Goal: Leave review/rating: Share an evaluation or opinion about a product, service, or content

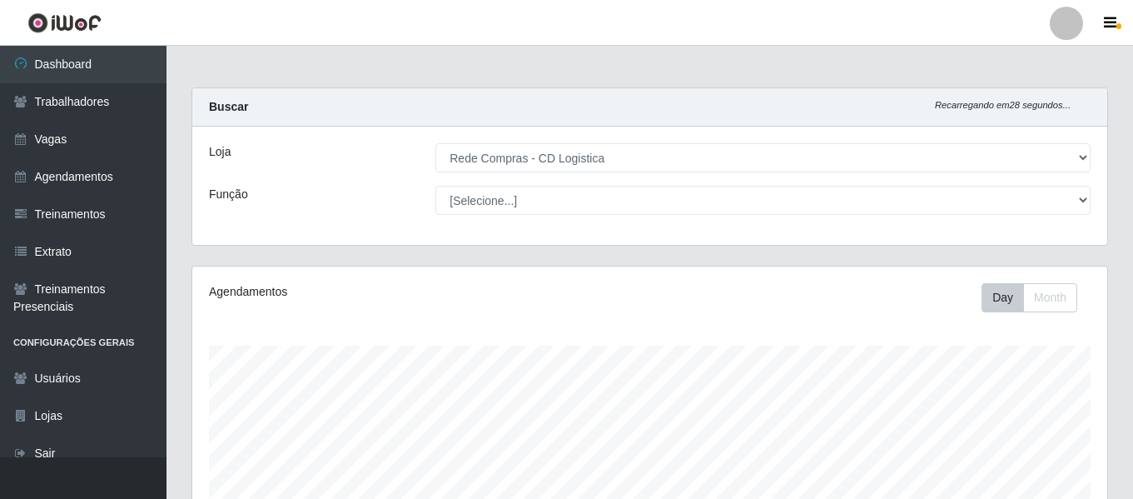
select select "429"
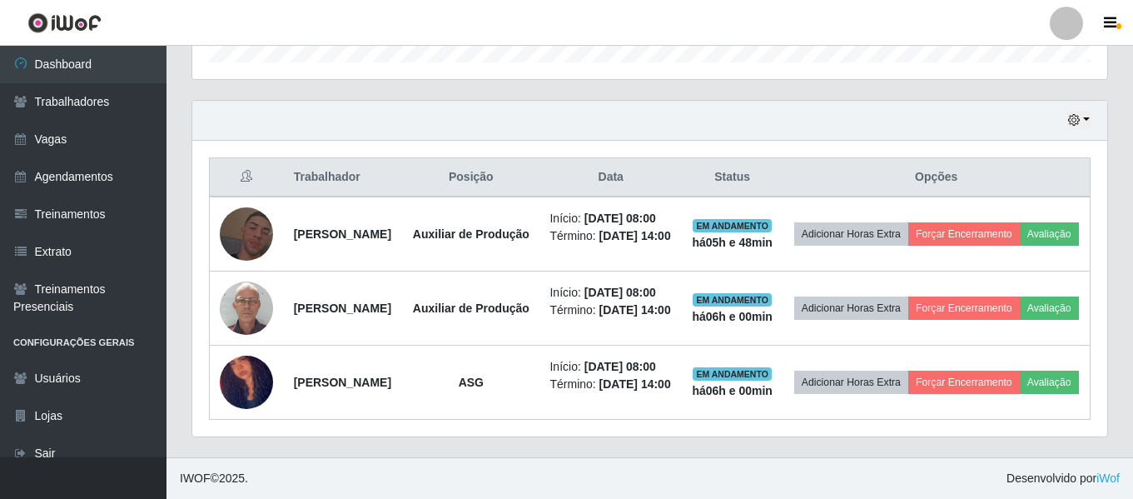
scroll to position [346, 915]
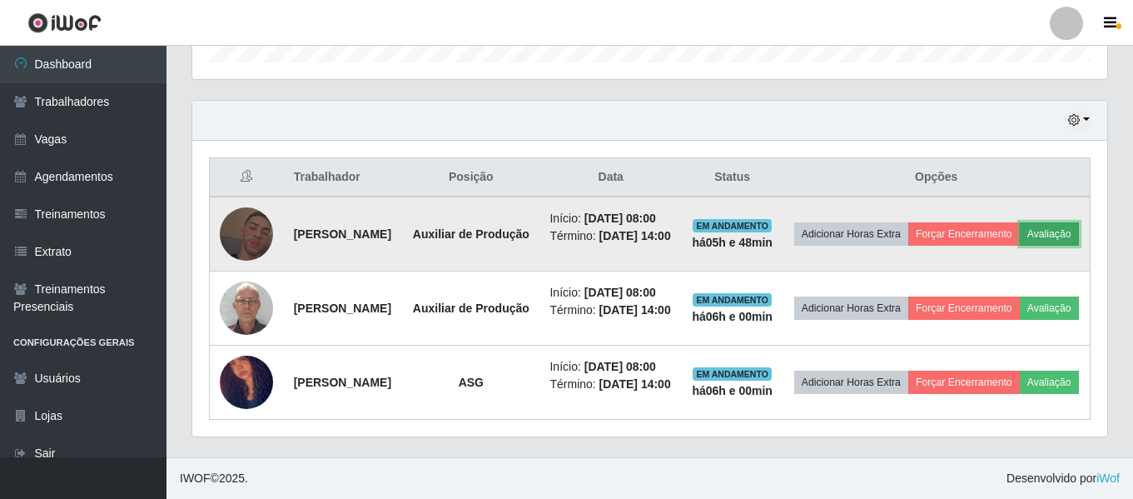
click at [1020, 235] on button "Avaliação" at bounding box center [1049, 233] width 59 height 23
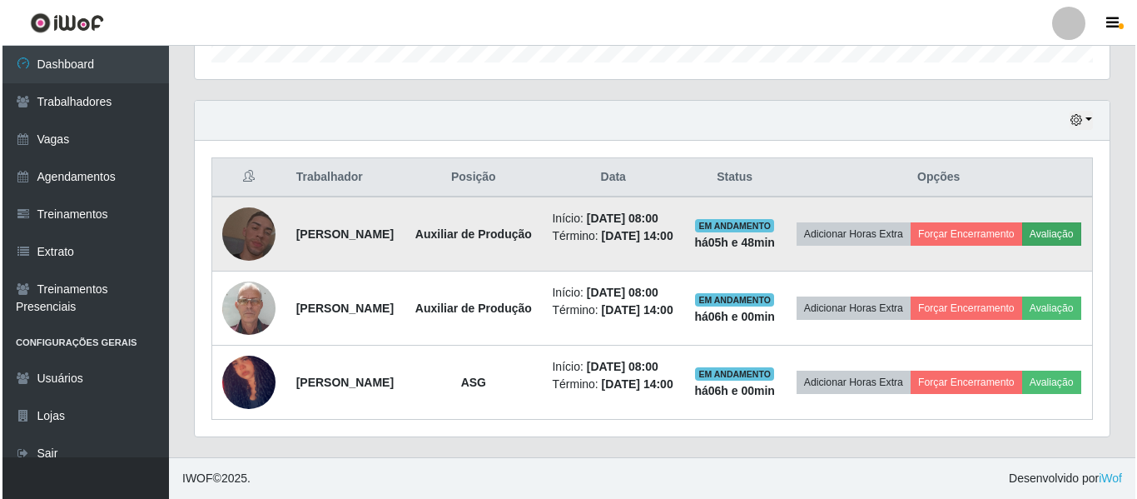
scroll to position [346, 907]
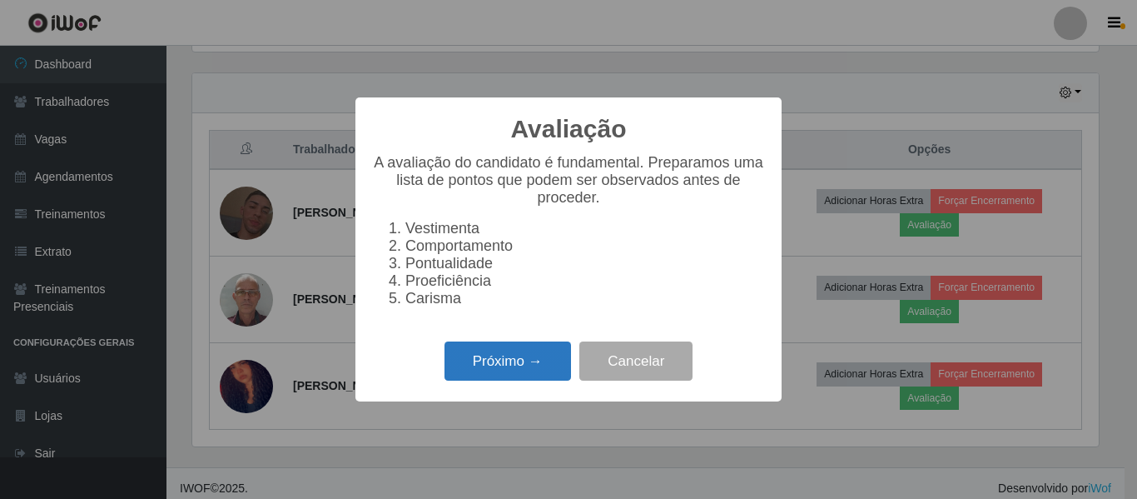
click at [511, 370] on button "Próximo →" at bounding box center [508, 360] width 127 height 39
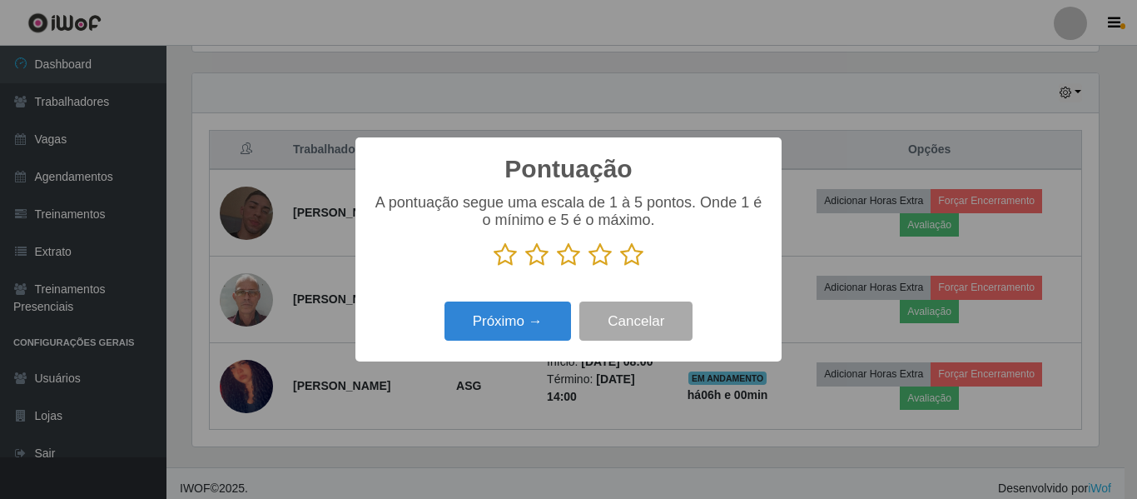
click at [630, 256] on icon at bounding box center [631, 254] width 23 height 25
click at [620, 267] on input "radio" at bounding box center [620, 267] width 0 height 0
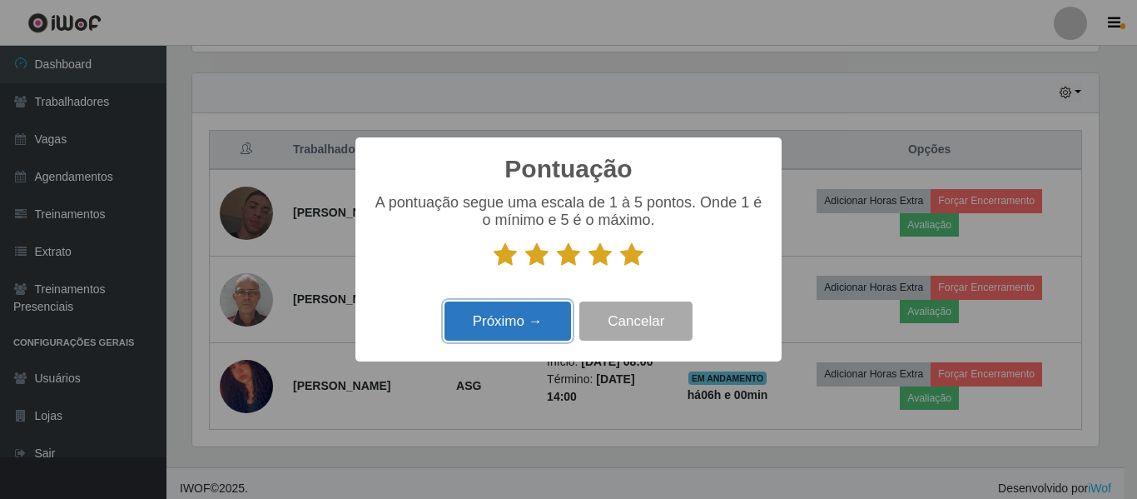
click at [510, 328] on button "Próximo →" at bounding box center [508, 320] width 127 height 39
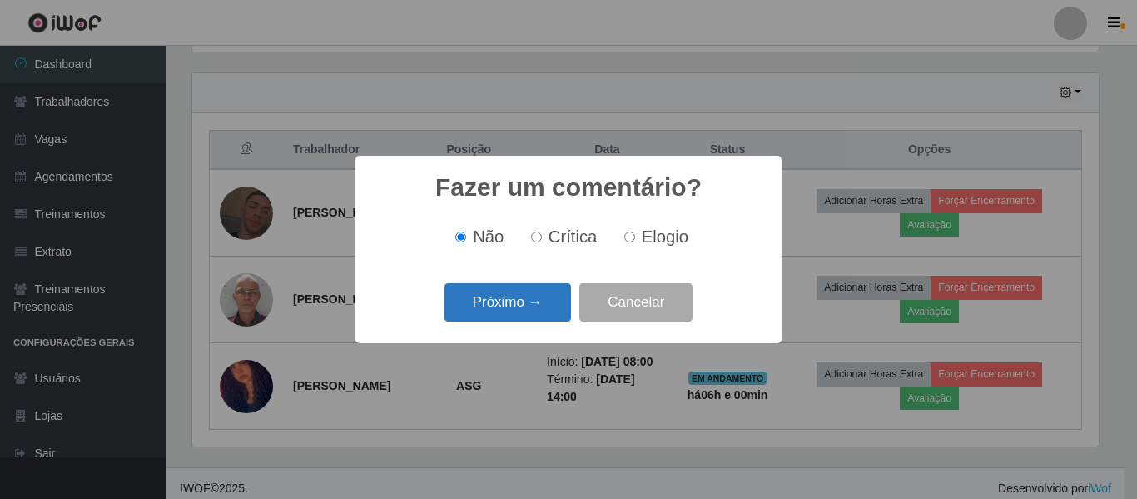
click at [536, 300] on button "Próximo →" at bounding box center [508, 302] width 127 height 39
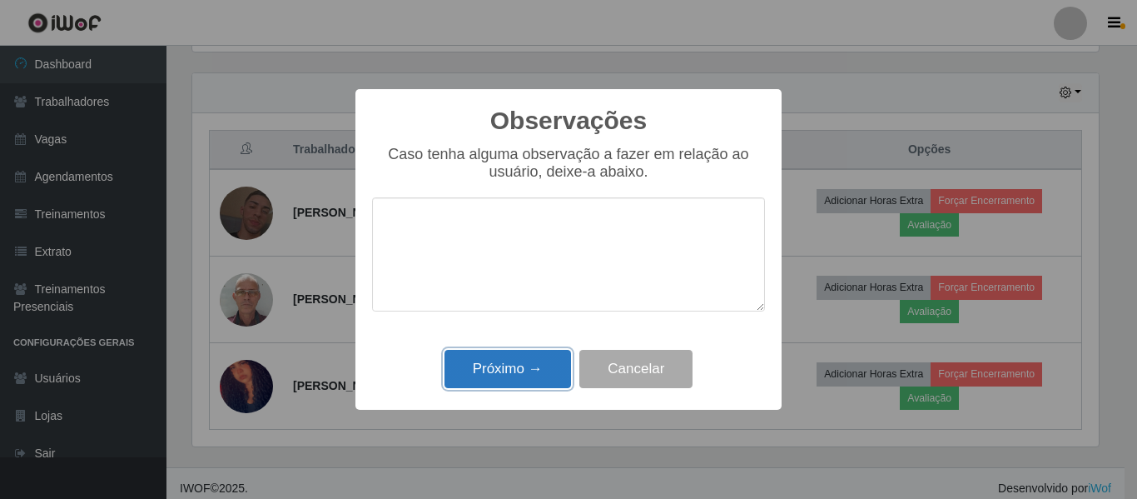
click at [525, 360] on button "Próximo →" at bounding box center [508, 369] width 127 height 39
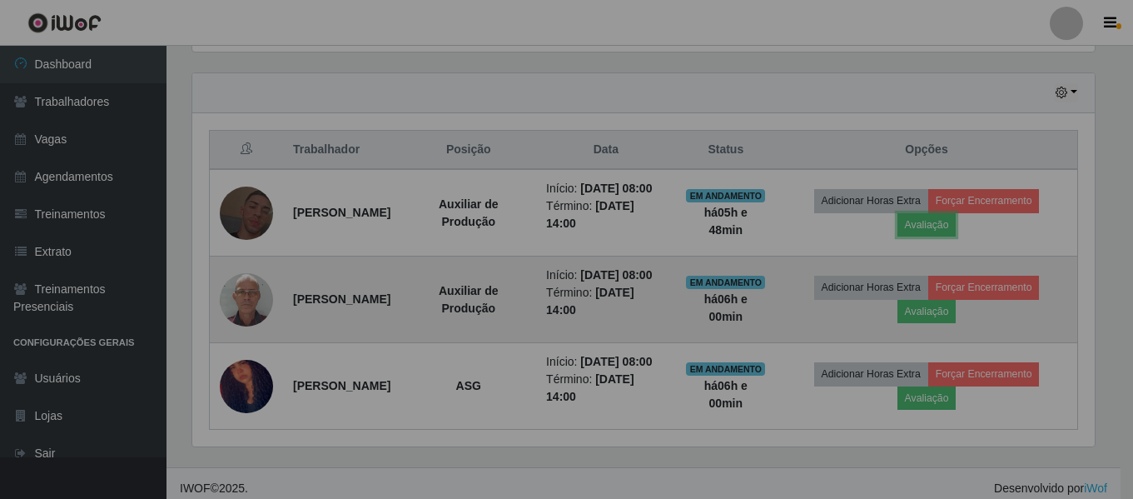
scroll to position [346, 915]
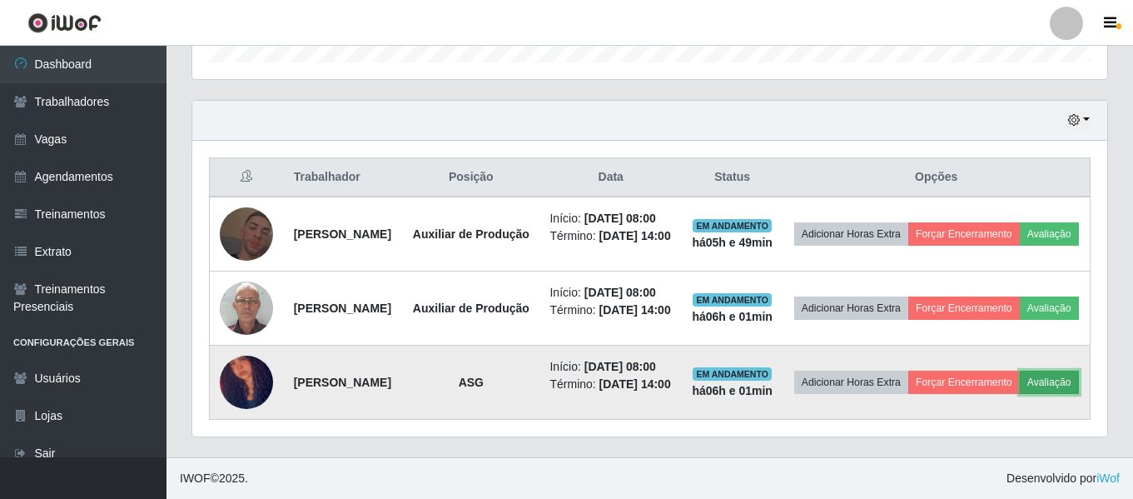
click at [1020, 394] on button "Avaliação" at bounding box center [1049, 381] width 59 height 23
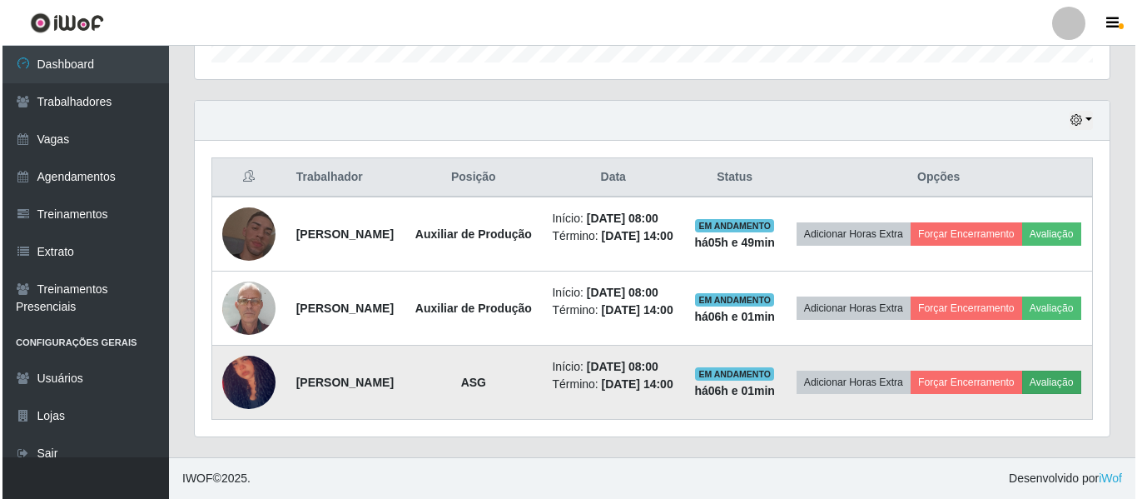
scroll to position [346, 907]
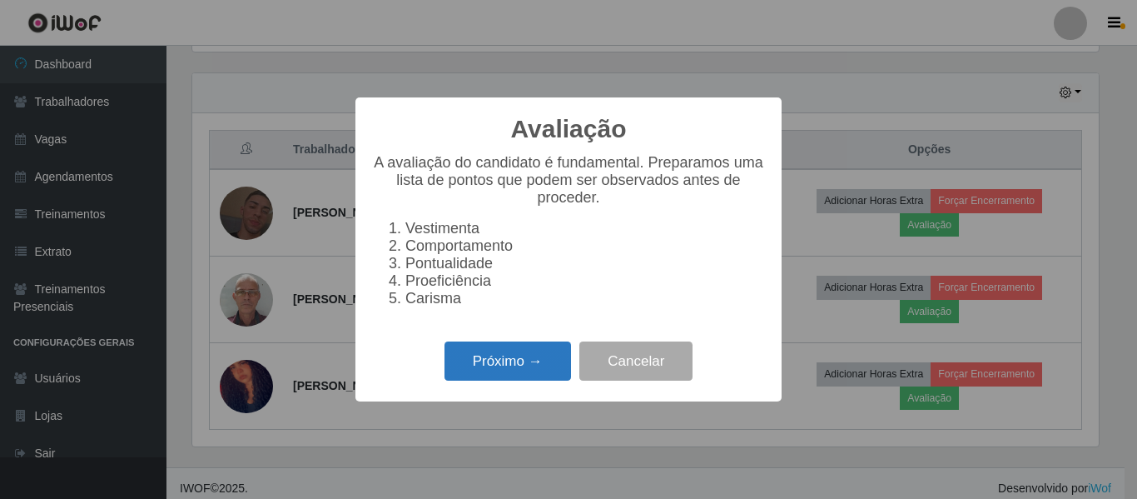
click at [542, 357] on button "Próximo →" at bounding box center [508, 360] width 127 height 39
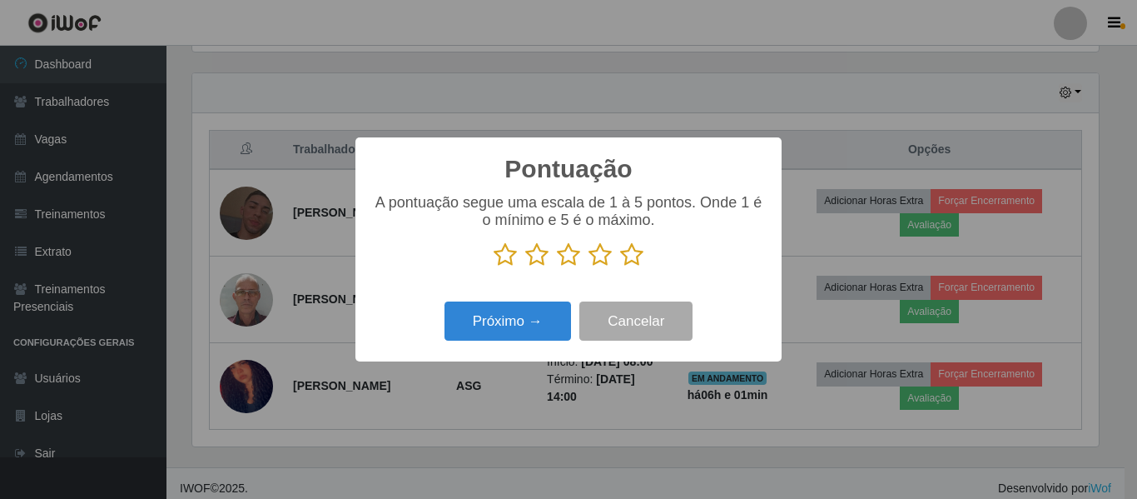
click at [637, 254] on icon at bounding box center [631, 254] width 23 height 25
click at [620, 267] on input "radio" at bounding box center [620, 267] width 0 height 0
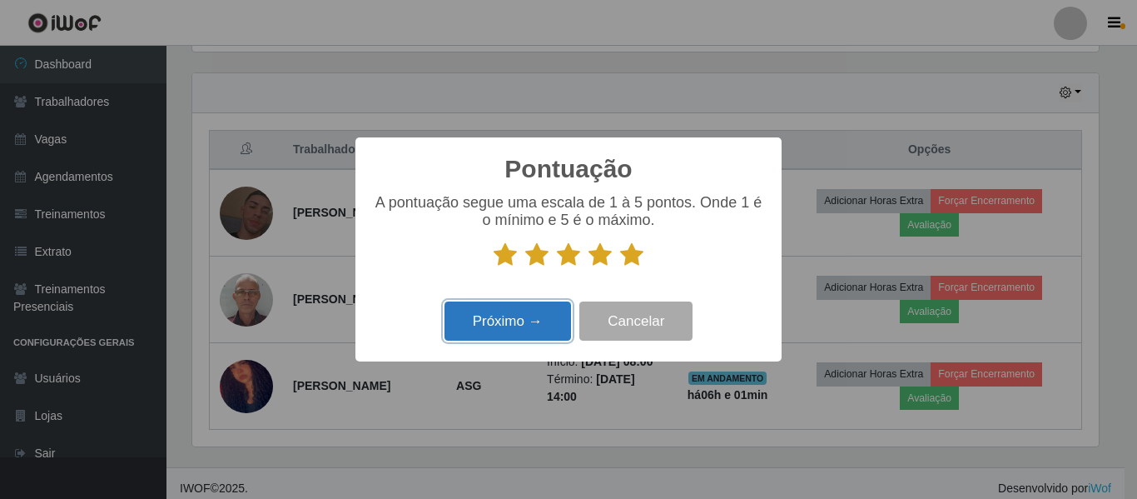
click at [522, 328] on button "Próximo →" at bounding box center [508, 320] width 127 height 39
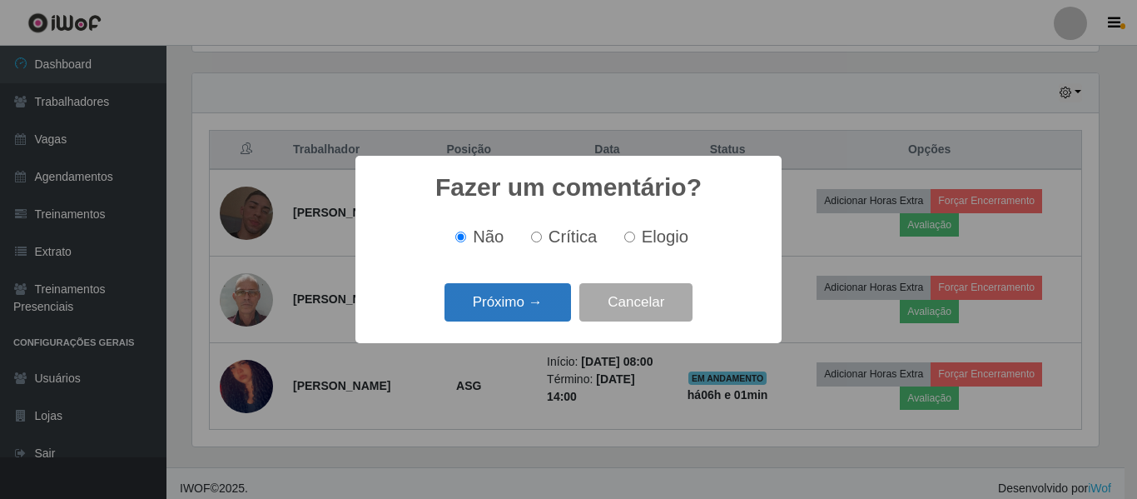
click at [548, 309] on button "Próximo →" at bounding box center [508, 302] width 127 height 39
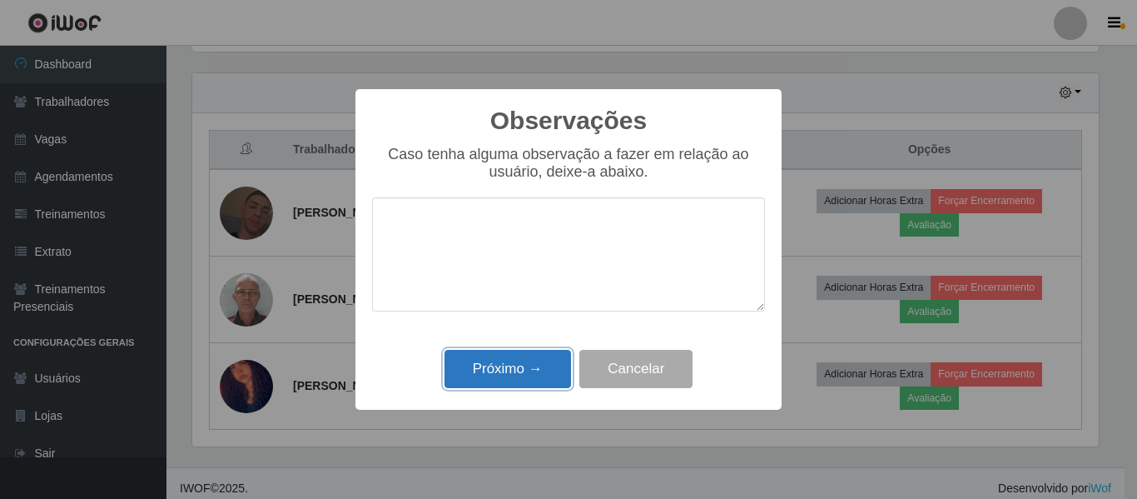
click at [528, 372] on button "Próximo →" at bounding box center [508, 369] width 127 height 39
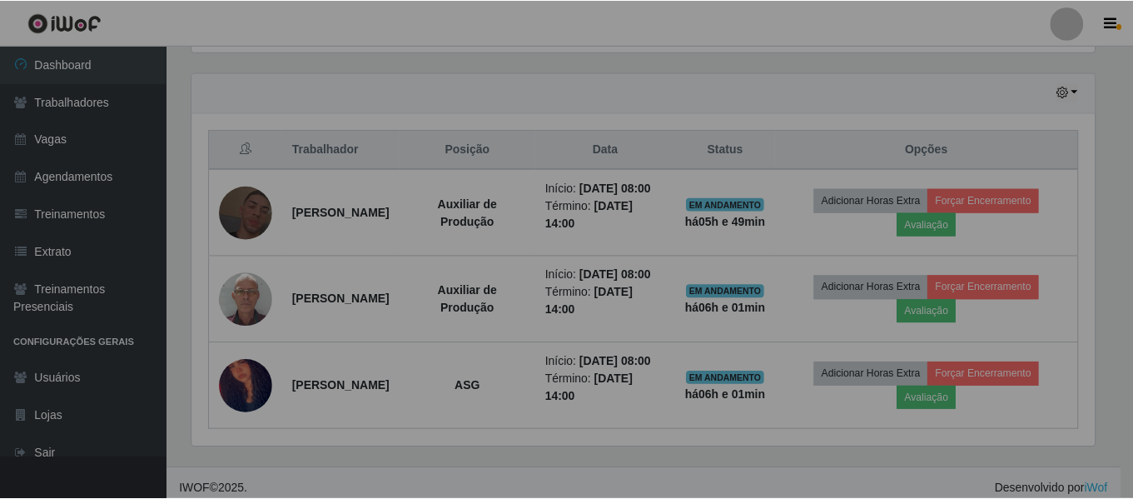
scroll to position [346, 915]
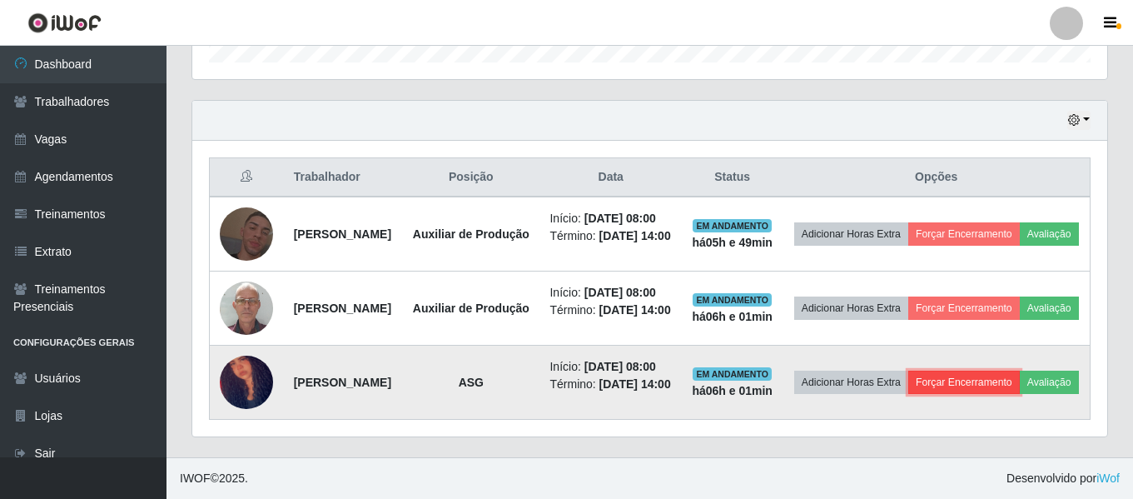
click at [1003, 394] on button "Forçar Encerramento" at bounding box center [964, 381] width 112 height 23
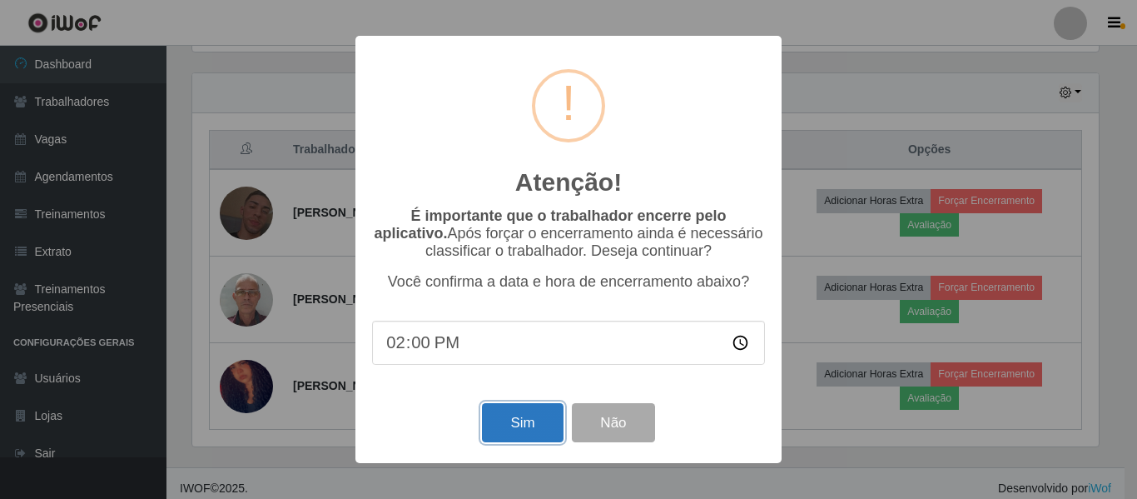
click at [560, 431] on button "Sim" at bounding box center [522, 422] width 81 height 39
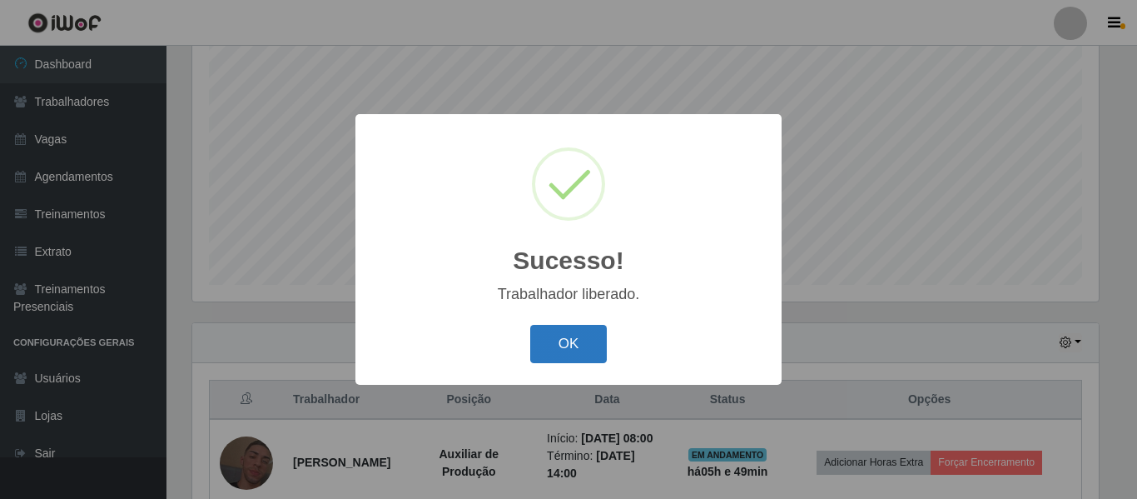
click at [568, 350] on button "OK" at bounding box center [568, 344] width 77 height 39
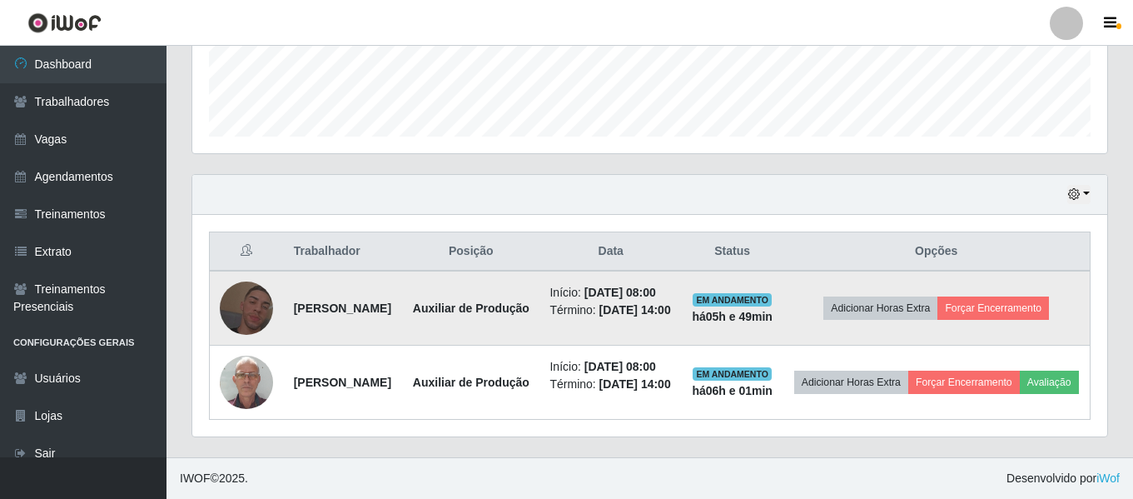
scroll to position [519, 0]
click at [1026, 296] on button "Forçar Encerramento" at bounding box center [993, 307] width 112 height 23
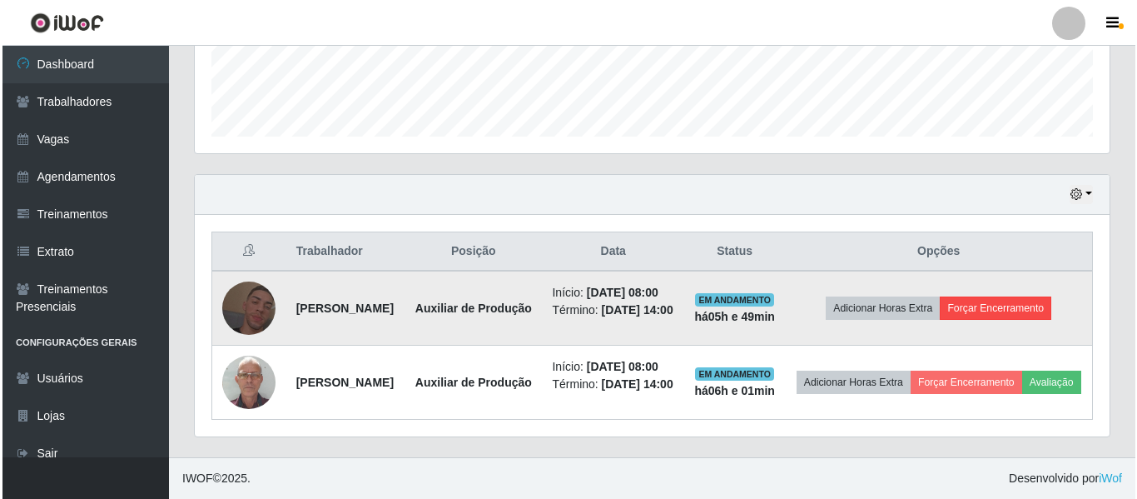
scroll to position [346, 907]
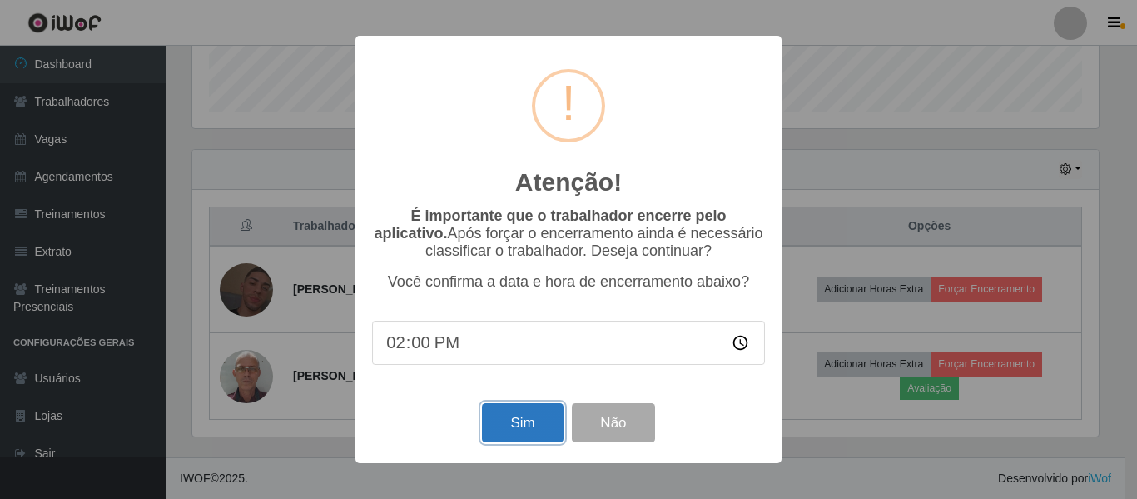
click at [546, 417] on button "Sim" at bounding box center [522, 422] width 81 height 39
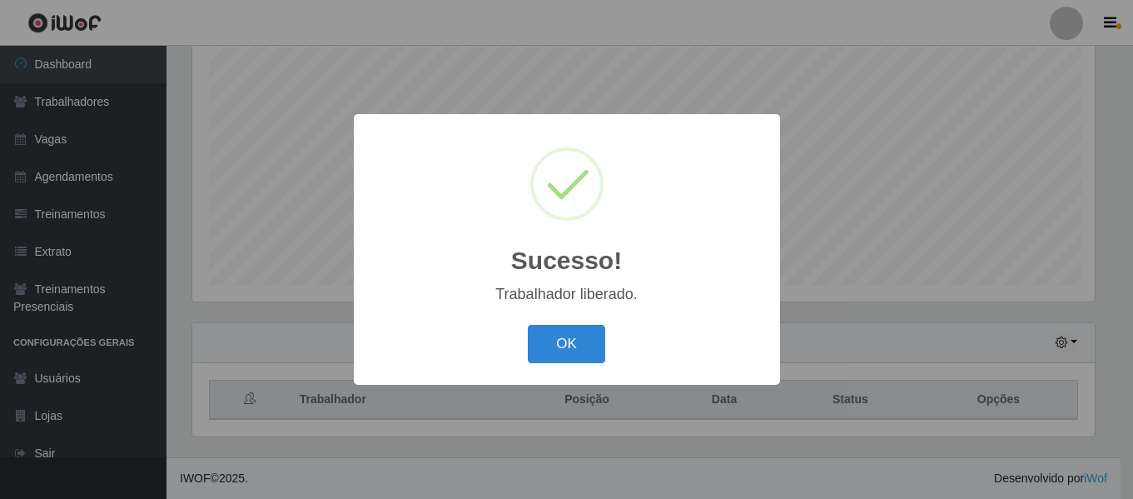
scroll to position [0, 0]
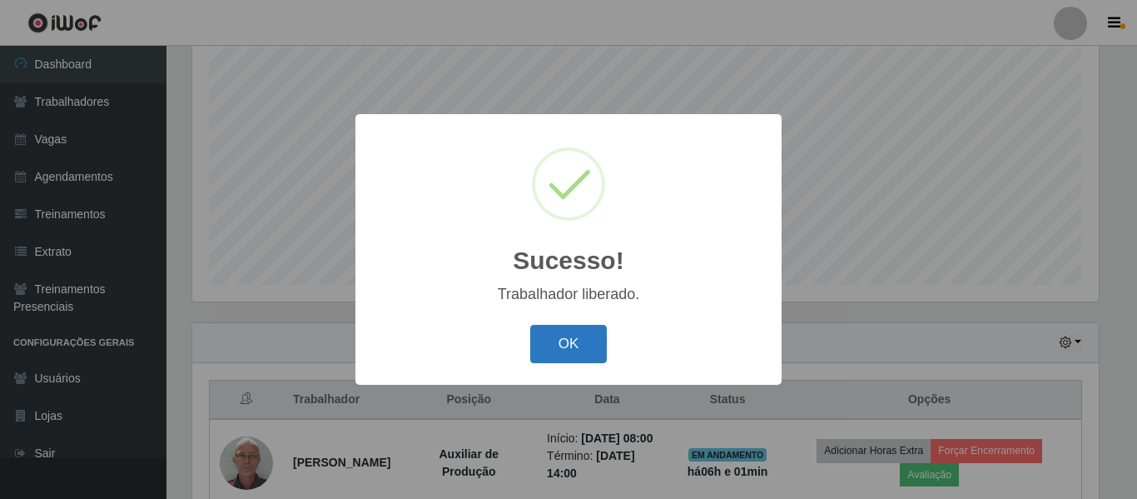
drag, startPoint x: 584, startPoint y: 351, endPoint x: 603, endPoint y: 335, distance: 25.4
click at [583, 350] on button "OK" at bounding box center [568, 344] width 77 height 39
